Goal: Navigation & Orientation: Find specific page/section

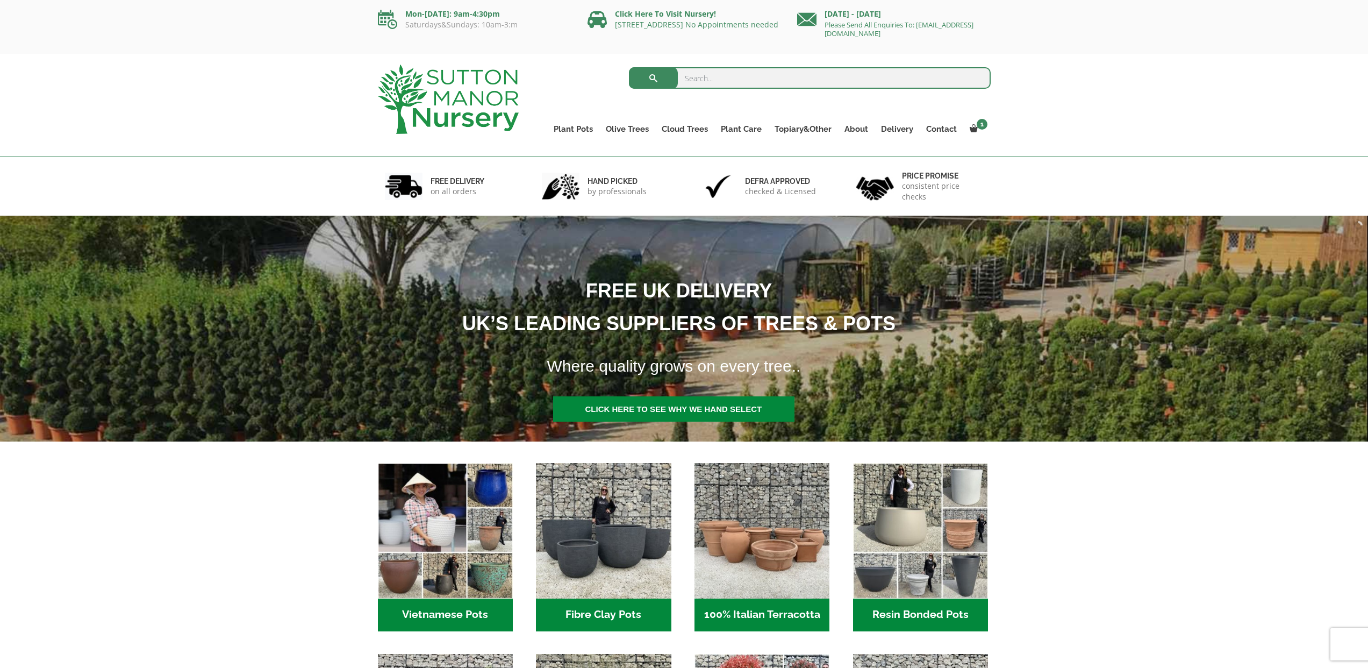
drag, startPoint x: 1349, startPoint y: 59, endPoint x: 1284, endPoint y: 58, distance: 64.5
click at [1255, 58] on div "Search for: Plant Pots Resin Bonded Pots The Amalfi Pots The Milan Pots The Cap…" at bounding box center [684, 105] width 1368 height 103
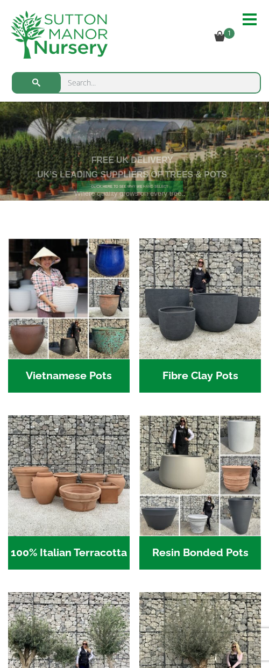
click at [254, 13] on hr at bounding box center [249, 14] width 14 height 2
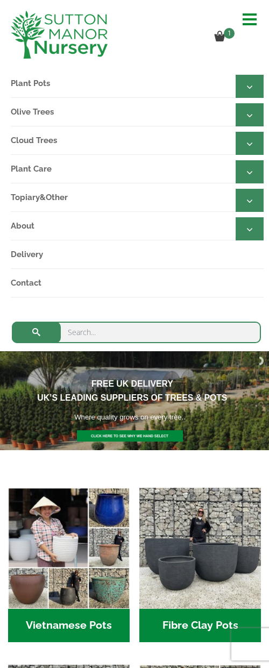
click at [252, 17] on span at bounding box center [252, 19] width 21 height 17
